Goal: Information Seeking & Learning: Learn about a topic

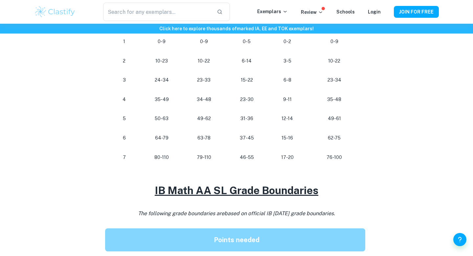
scroll to position [382, 0]
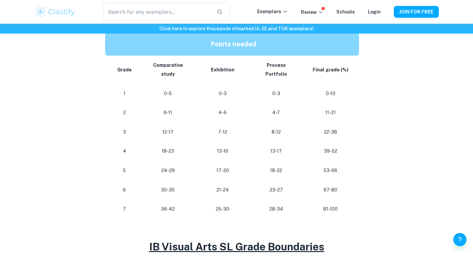
scroll to position [340, 0]
